Goal: Task Accomplishment & Management: Manage account settings

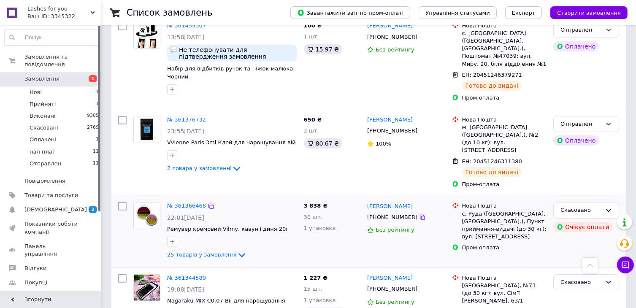
scroll to position [506, 0]
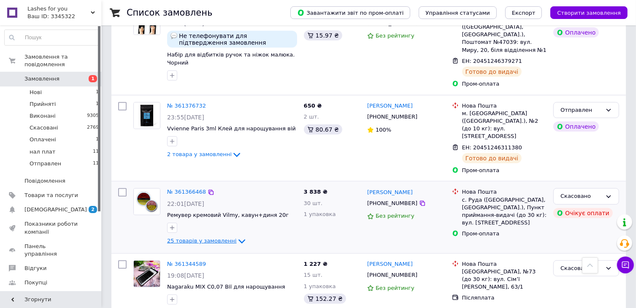
click at [196, 238] on span "25 товарів у замовленні" at bounding box center [202, 241] width 70 height 6
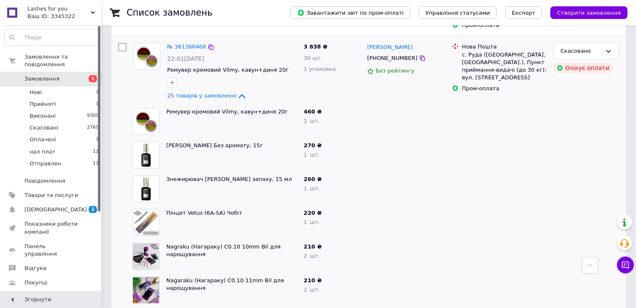
scroll to position [549, 0]
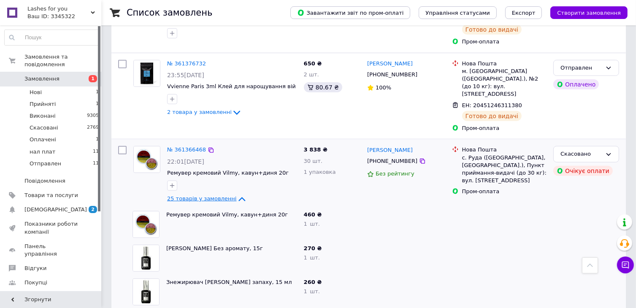
click at [218, 195] on span "25 товарів у замовленні" at bounding box center [202, 198] width 70 height 6
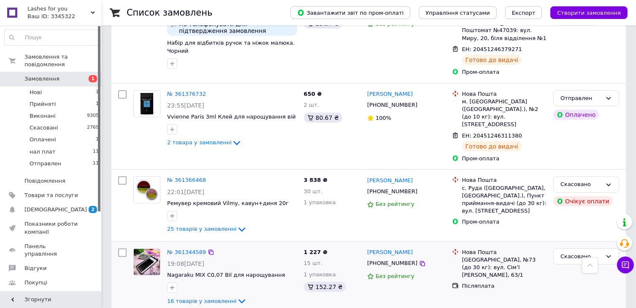
scroll to position [506, 0]
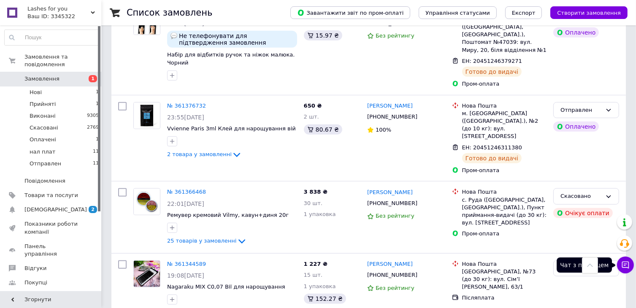
click at [629, 260] on button "Чат з покупцем" at bounding box center [625, 265] width 17 height 17
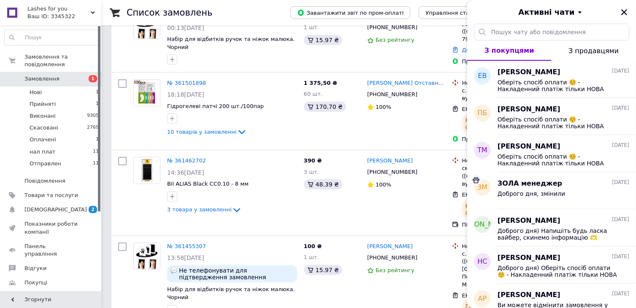
scroll to position [211, 0]
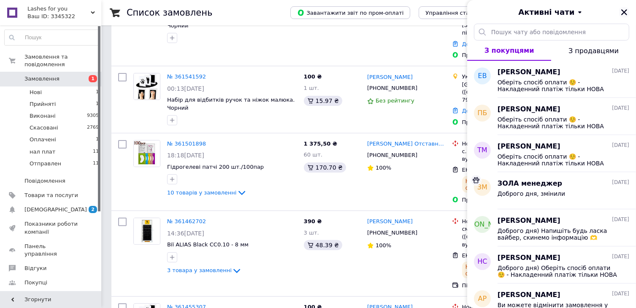
click at [623, 13] on icon "Закрити" at bounding box center [624, 12] width 6 height 6
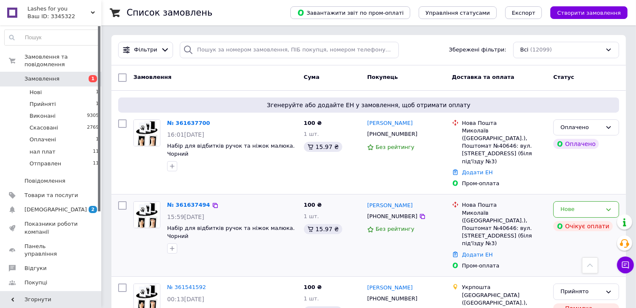
scroll to position [0, 0]
click at [49, 75] on span "Замовлення" at bounding box center [41, 79] width 35 height 8
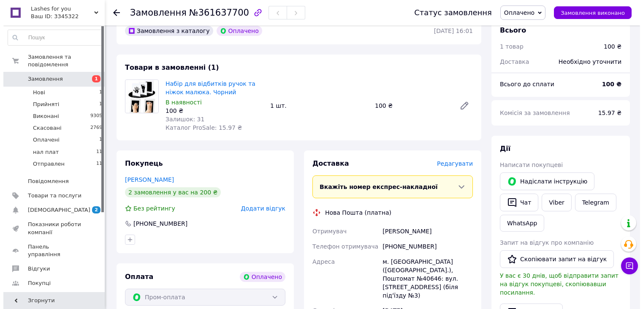
scroll to position [84, 0]
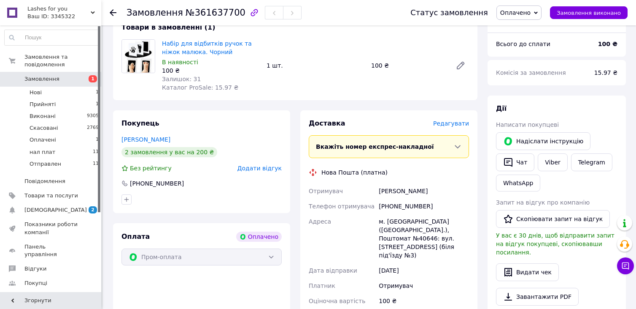
click at [443, 128] on div "Доставка Редагувати" at bounding box center [389, 124] width 160 height 10
click at [448, 120] on span "Редагувати" at bounding box center [451, 123] width 36 height 7
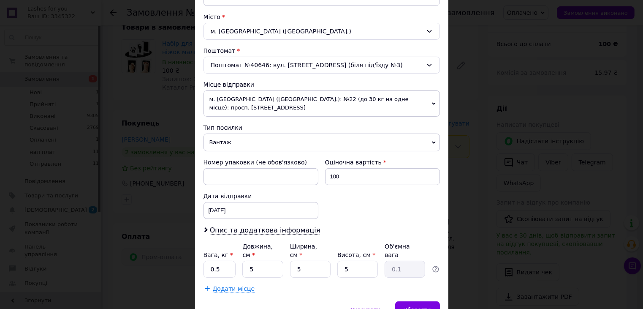
scroll to position [253, 0]
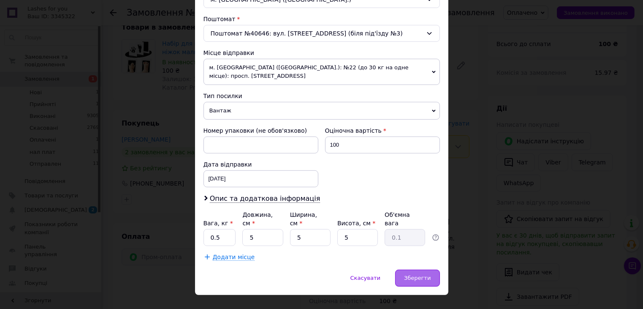
click at [422, 269] on div "Зберегти" at bounding box center [417, 277] width 44 height 17
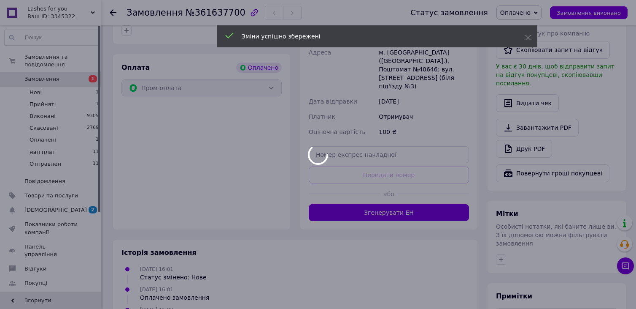
click at [398, 204] on div at bounding box center [318, 154] width 636 height 309
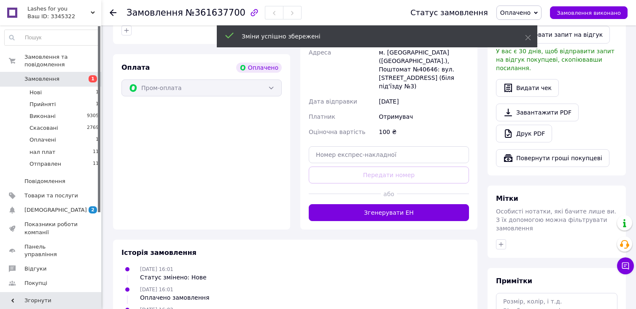
click at [398, 204] on button "Згенерувати ЕН" at bounding box center [389, 212] width 160 height 17
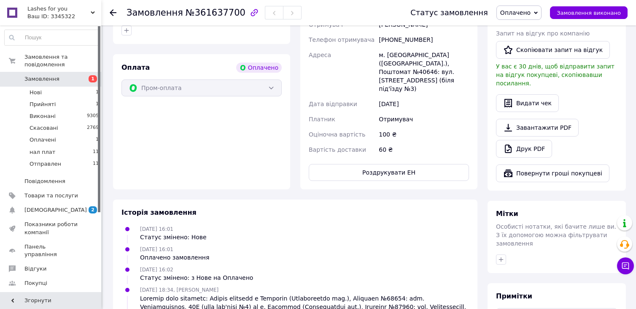
click at [596, 200] on div "Мітки Особисті нотатки, які бачите лише ви. З їх допомогою можна фільтрувати за…" at bounding box center [557, 236] width 138 height 72
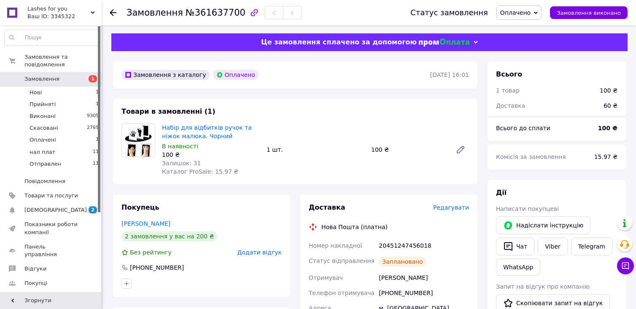
scroll to position [0, 0]
click at [38, 75] on span "Замовлення" at bounding box center [41, 79] width 35 height 8
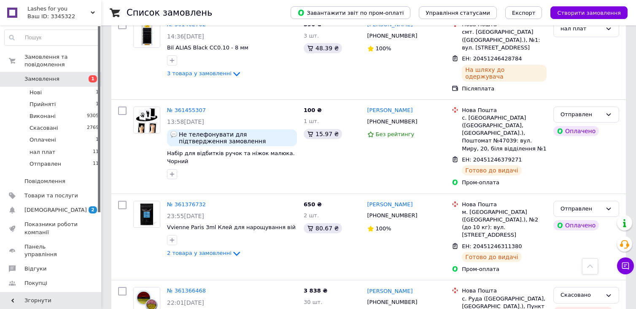
scroll to position [422, 0]
